Goal: Check status: Check status

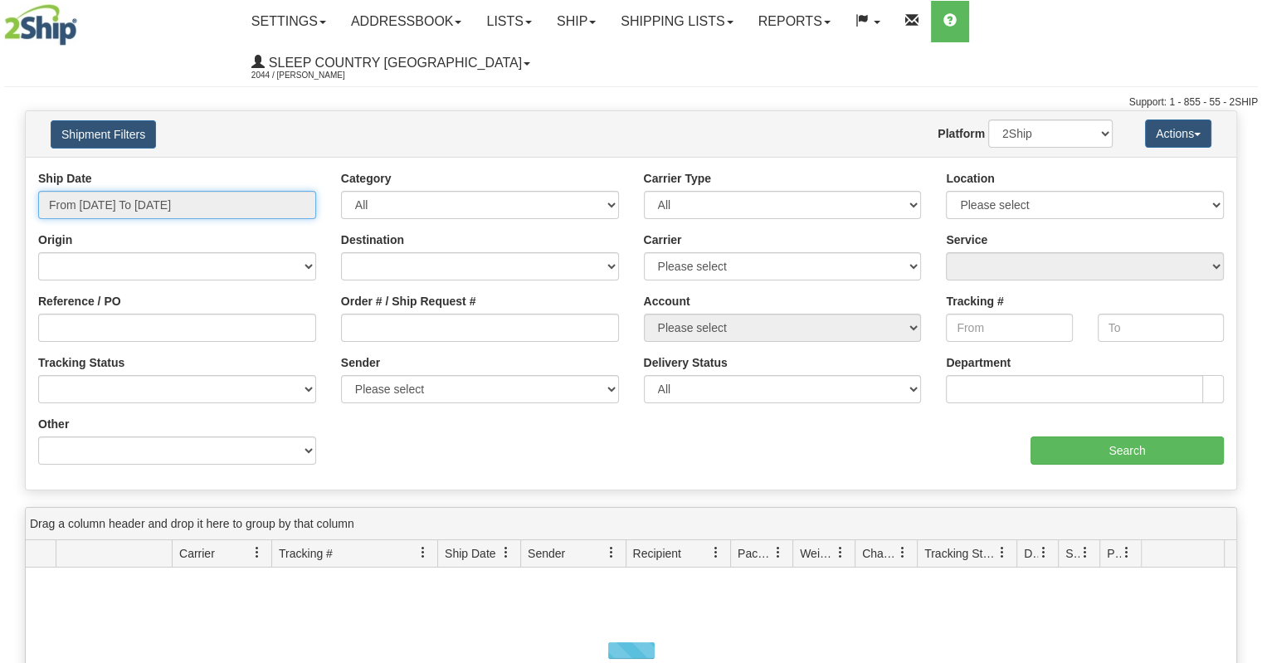
click at [134, 191] on input "From [DATE] To [DATE]" at bounding box center [177, 205] width 278 height 28
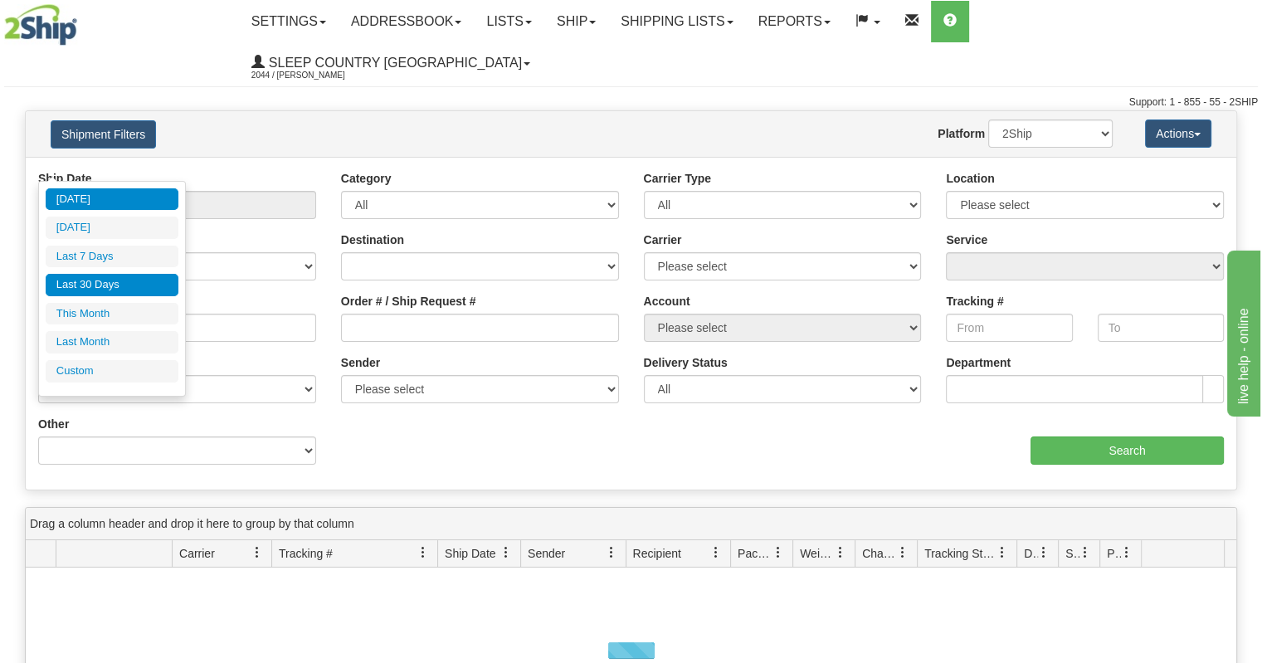
click at [113, 285] on li "Last 30 Days" at bounding box center [112, 285] width 133 height 22
type input "From [DATE] To [DATE]"
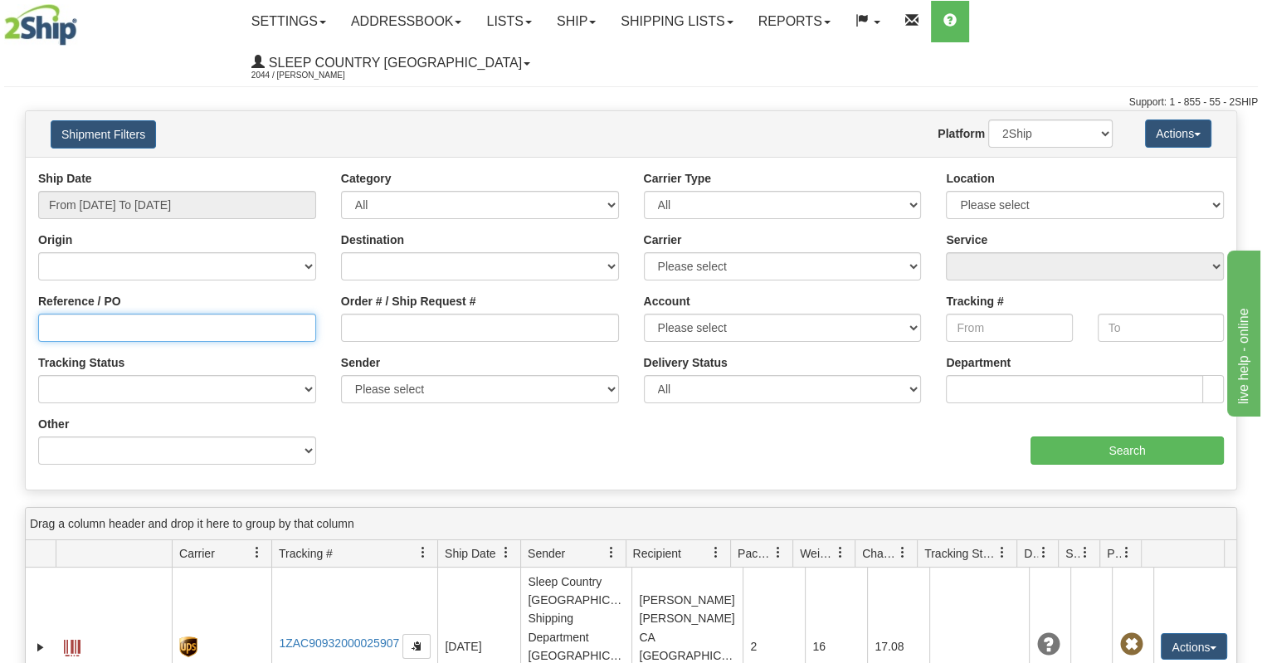
click at [173, 314] on input "Reference / PO" at bounding box center [177, 328] width 278 height 28
paste input "9000I140355"
type input "9000I140355"
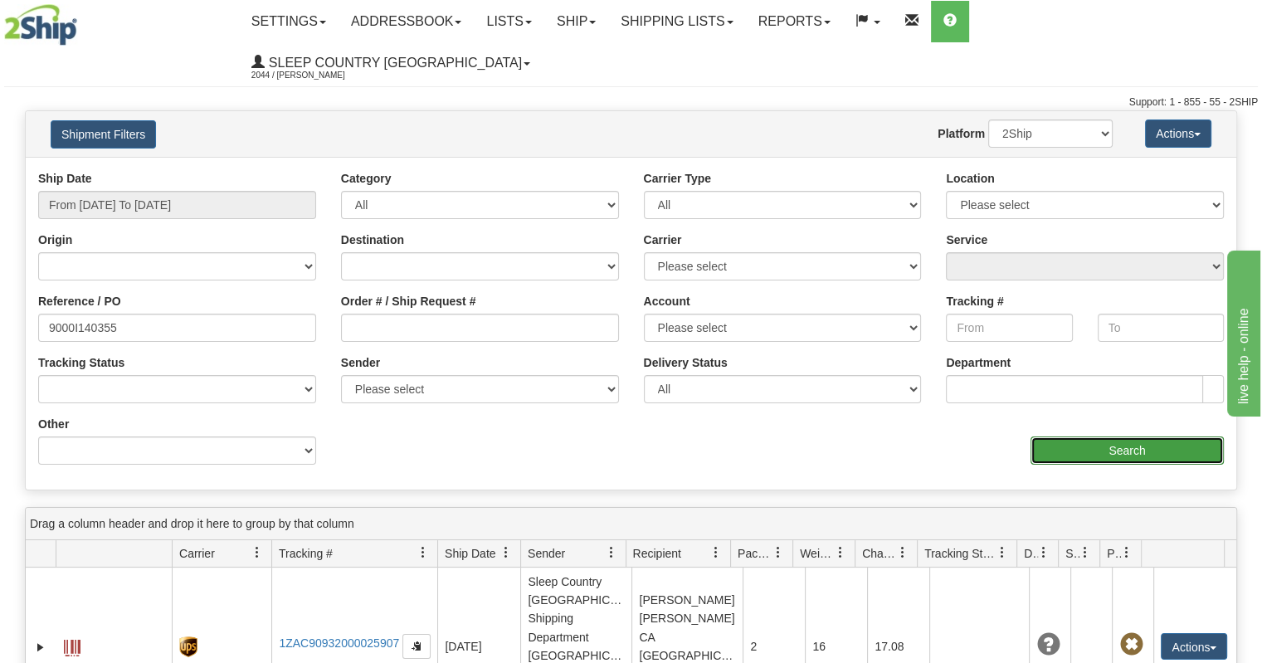
click at [1123, 437] on input "Search" at bounding box center [1127, 451] width 193 height 28
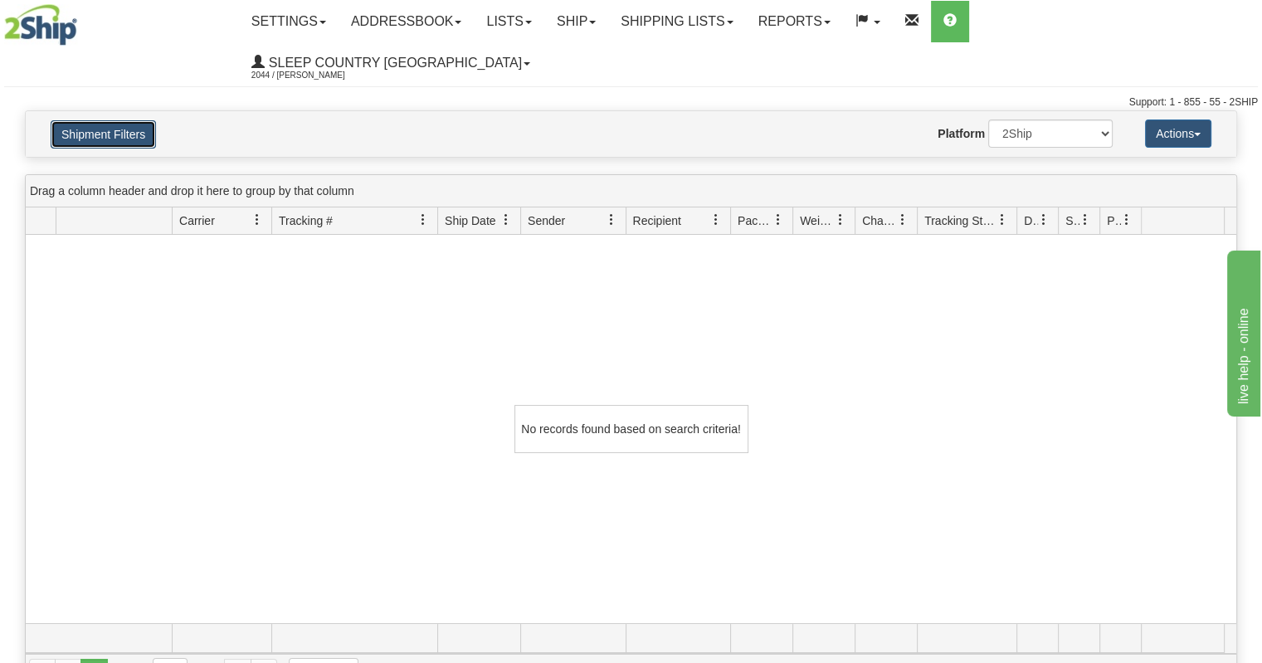
click at [125, 120] on button "Shipment Filters" at bounding box center [103, 134] width 105 height 28
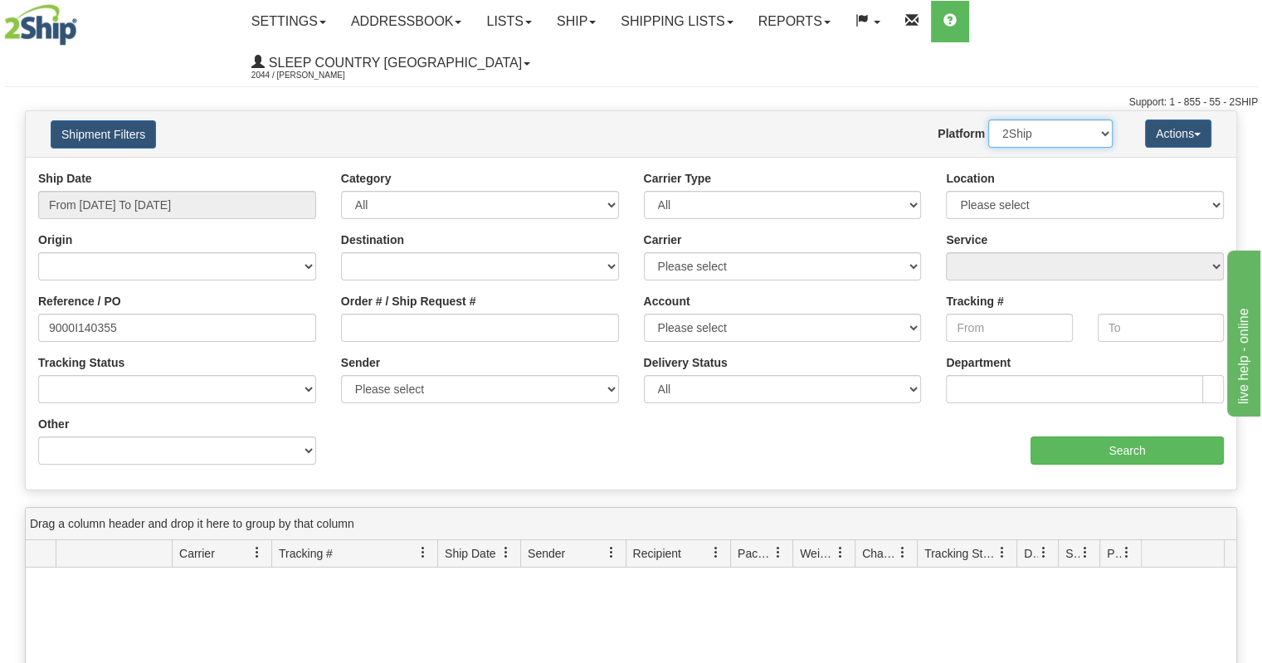
click at [1052, 120] on select "2Ship Imported" at bounding box center [1051, 134] width 125 height 28
select select "1"
click at [989, 120] on select "2Ship Imported" at bounding box center [1051, 134] width 125 height 28
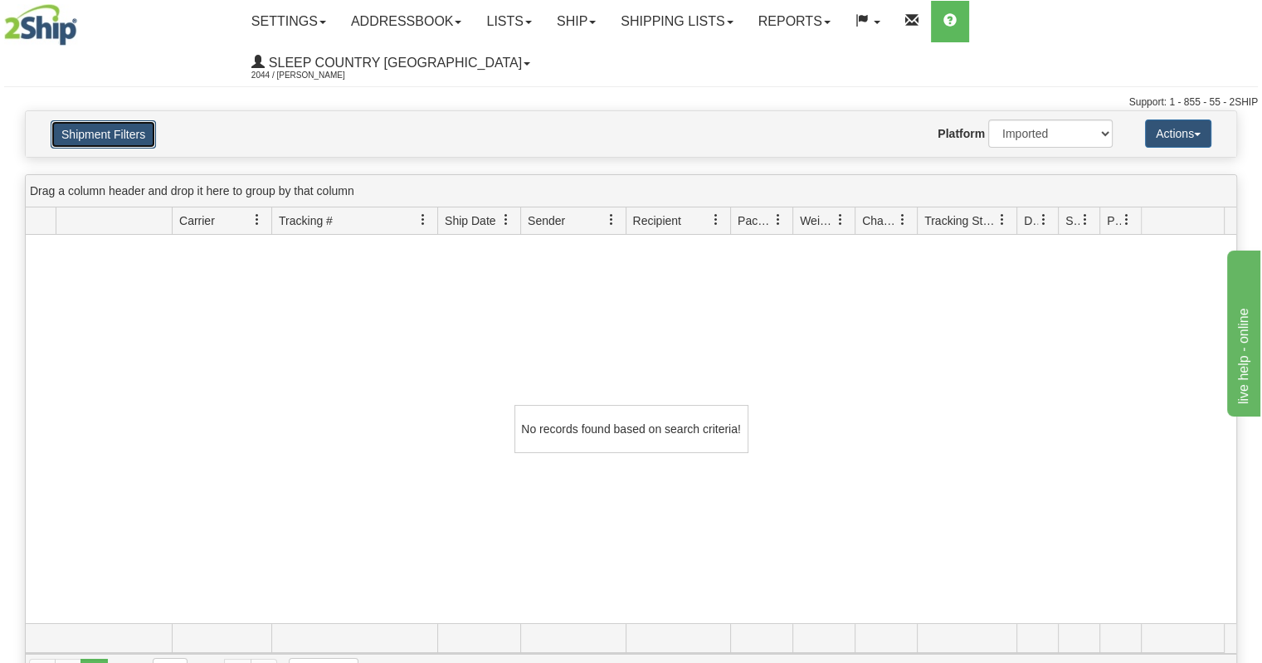
click at [123, 120] on button "Shipment Filters" at bounding box center [103, 134] width 105 height 28
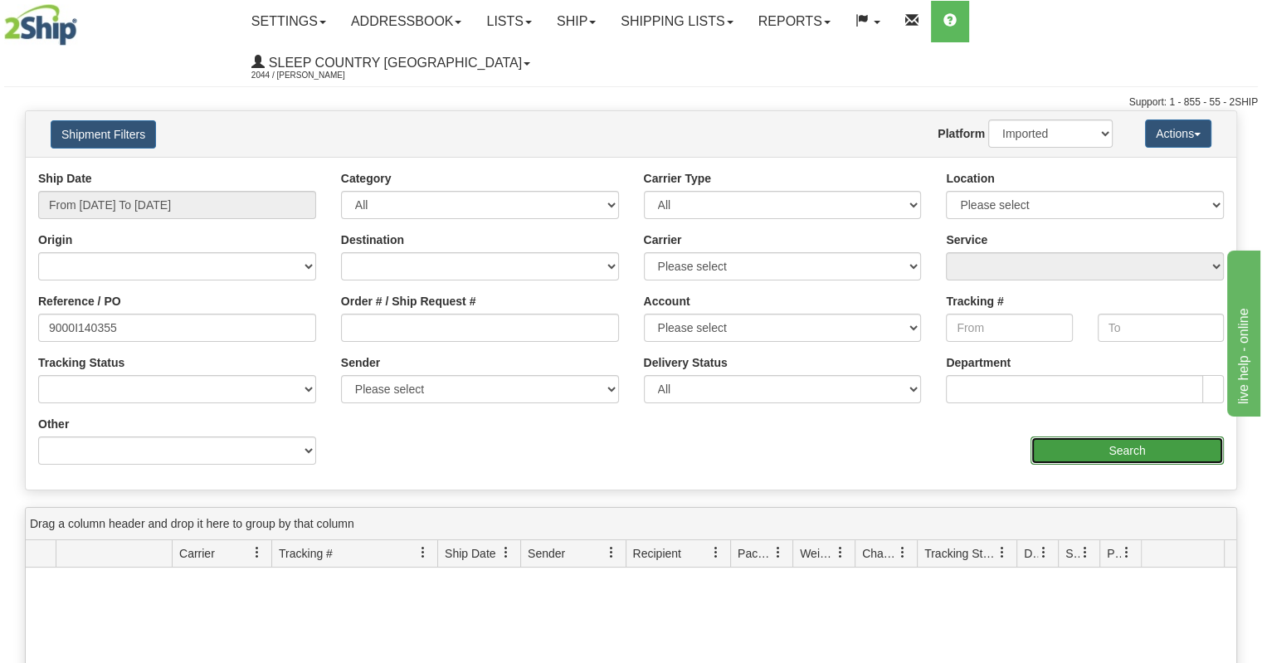
click at [1136, 437] on input "Search" at bounding box center [1127, 451] width 193 height 28
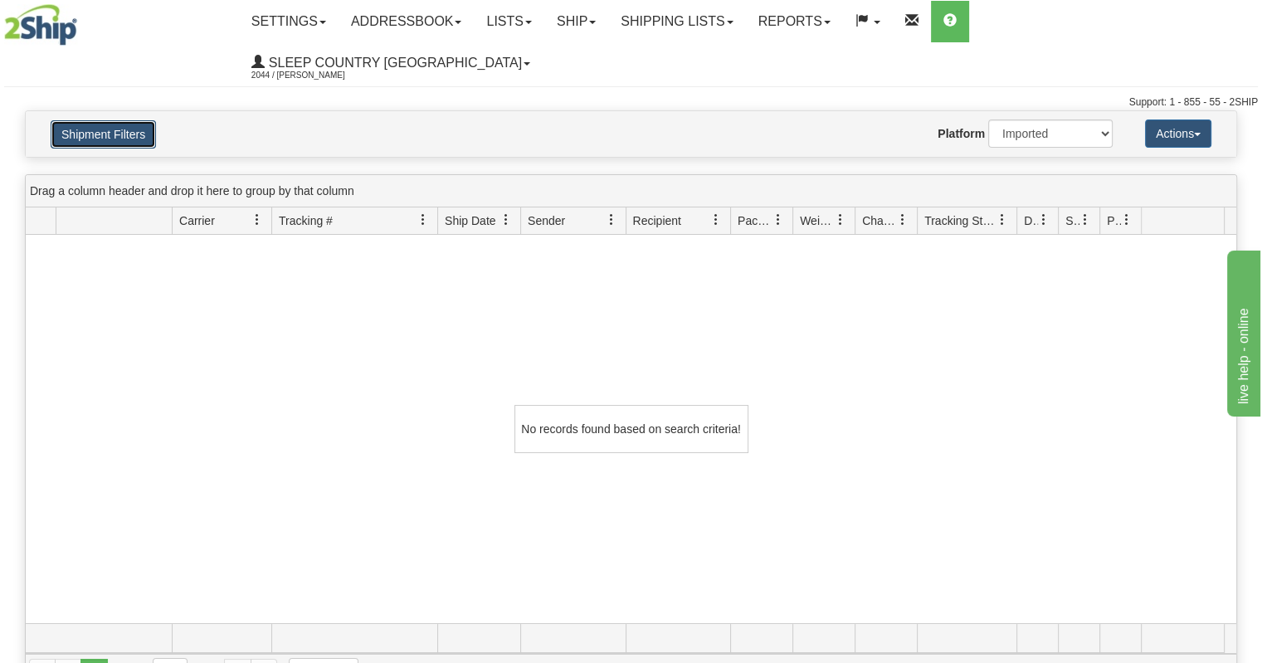
click at [150, 120] on button "Shipment Filters" at bounding box center [103, 134] width 105 height 28
